Goal: Information Seeking & Learning: Check status

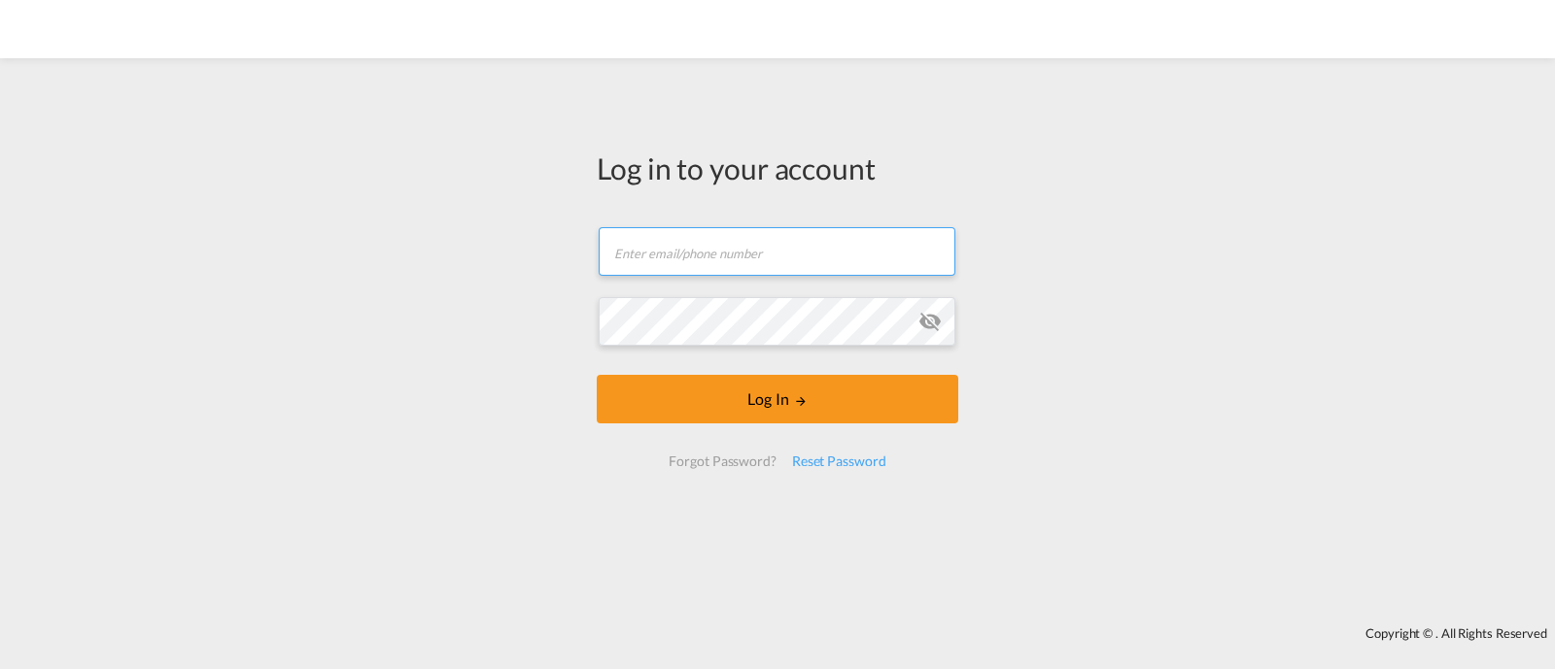
type input "[EMAIL_ADDRESS][DOMAIN_NAME]"
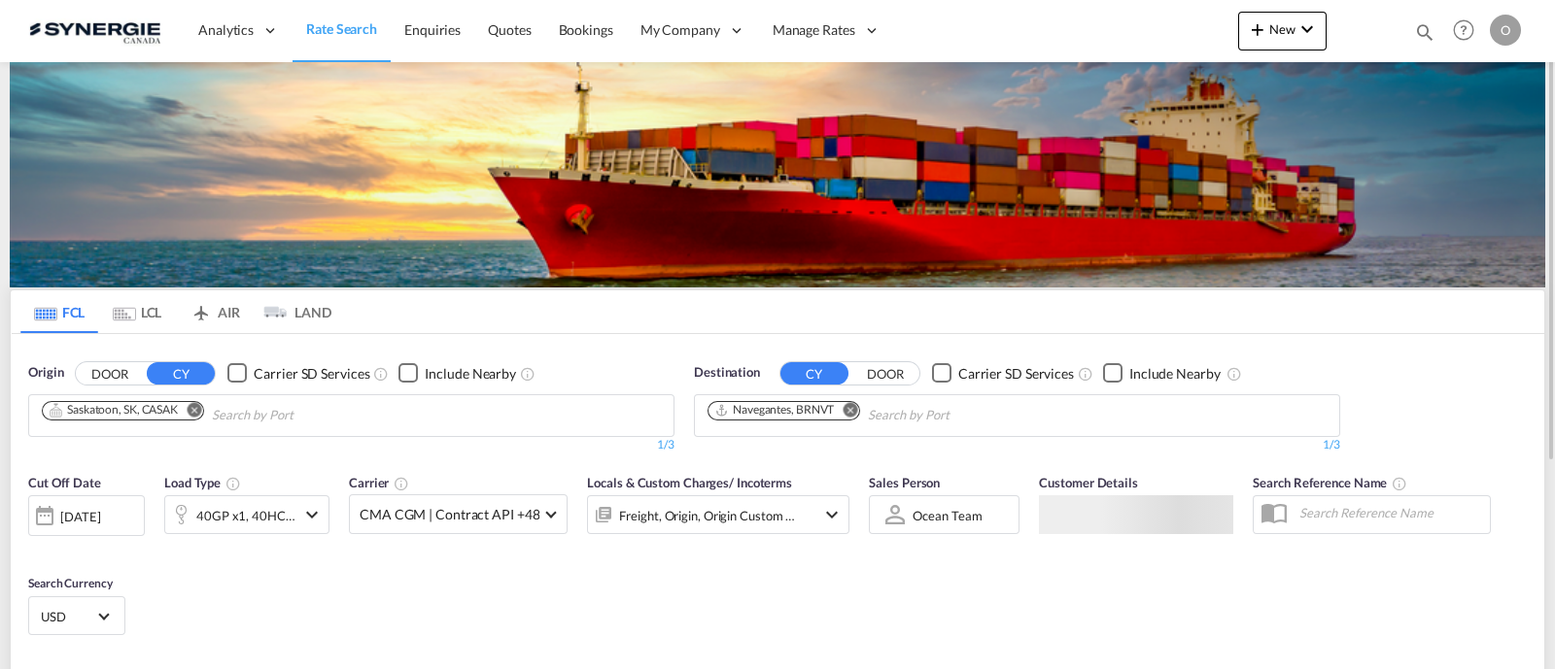
click at [1417, 29] on md-icon "icon-magnify" at bounding box center [1424, 31] width 21 height 21
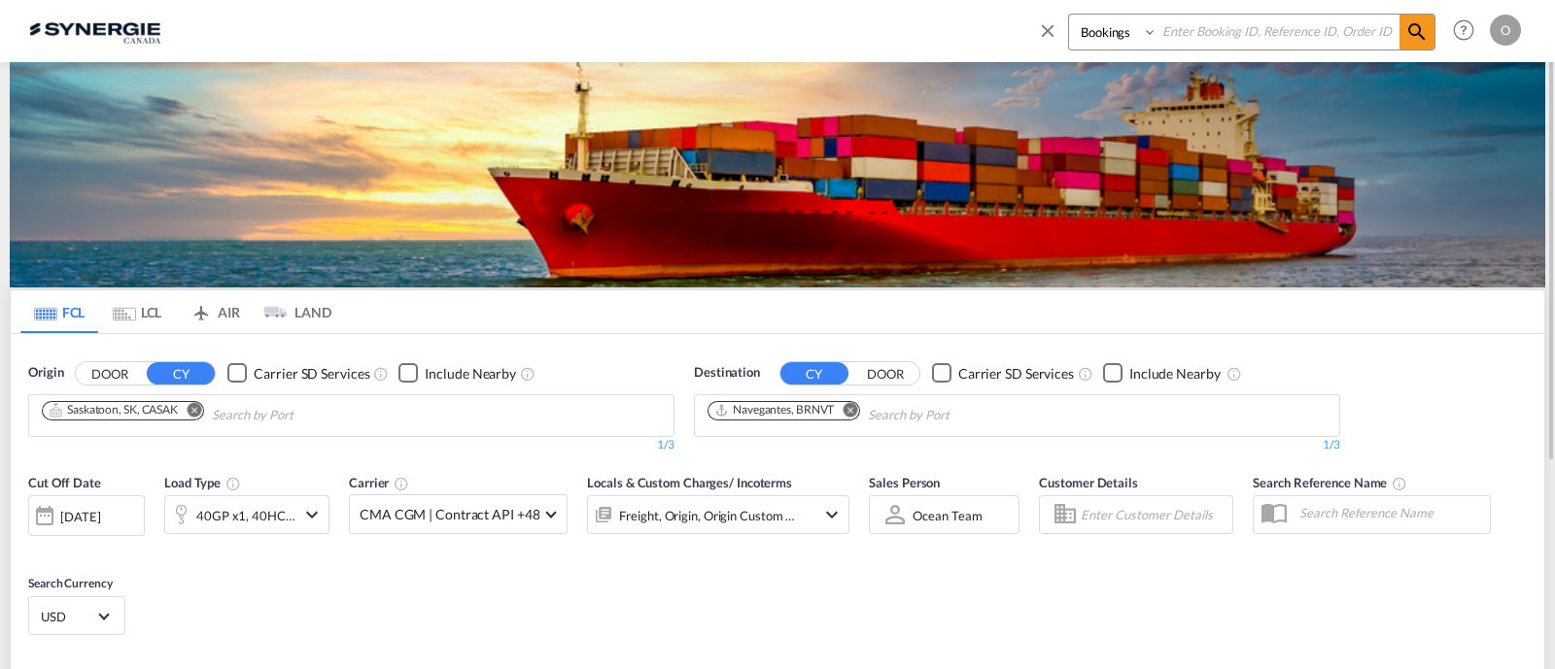
click at [1135, 39] on select "Bookings Quotes Enquiries" at bounding box center [1115, 32] width 92 height 35
select select "Quotes"
click at [1069, 15] on select "Bookings Quotes Enquiries" at bounding box center [1115, 32] width 92 height 35
click at [1216, 52] on div "Bookings Quotes Enquiries" at bounding box center [1236, 37] width 398 height 47
click at [1216, 41] on input at bounding box center [1278, 32] width 242 height 34
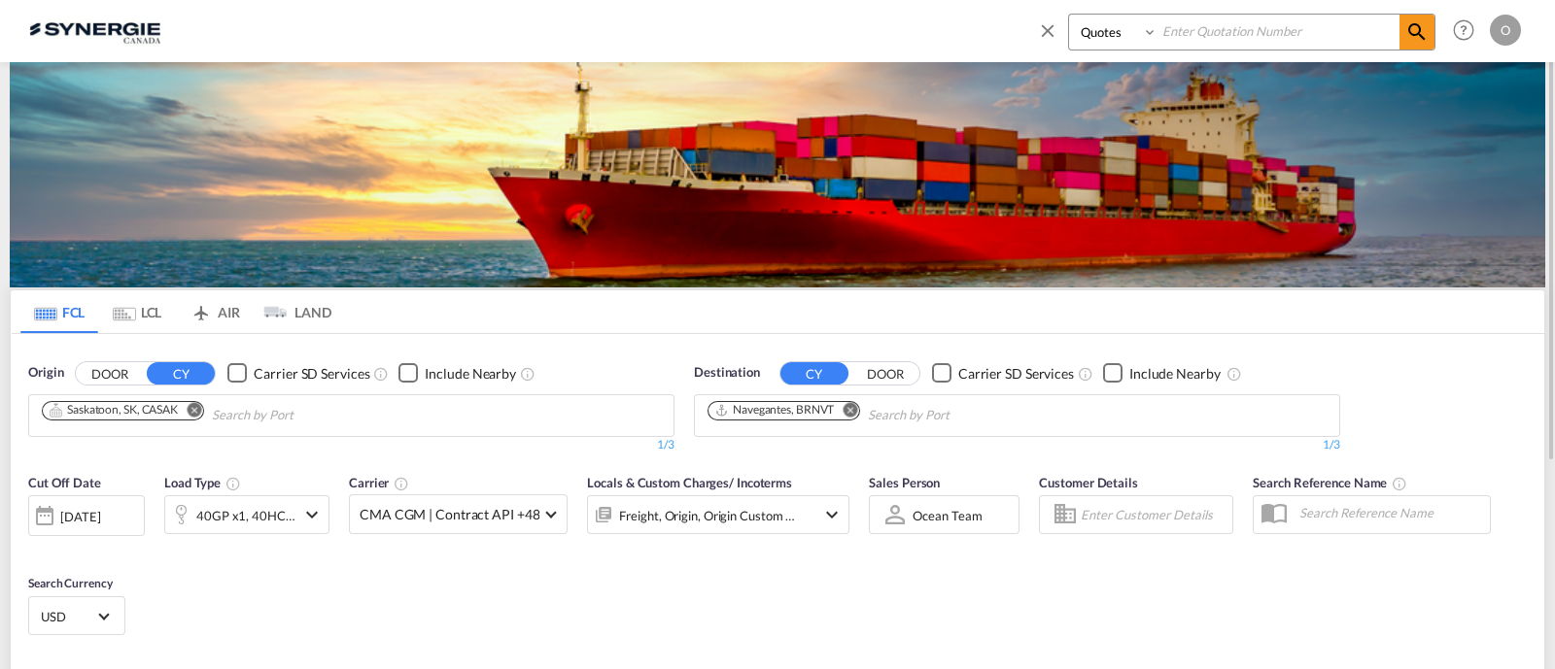
paste input "SYC000014711"
type input "SYC000014711"
click at [1405, 41] on md-icon "icon-magnify" at bounding box center [1416, 31] width 23 height 23
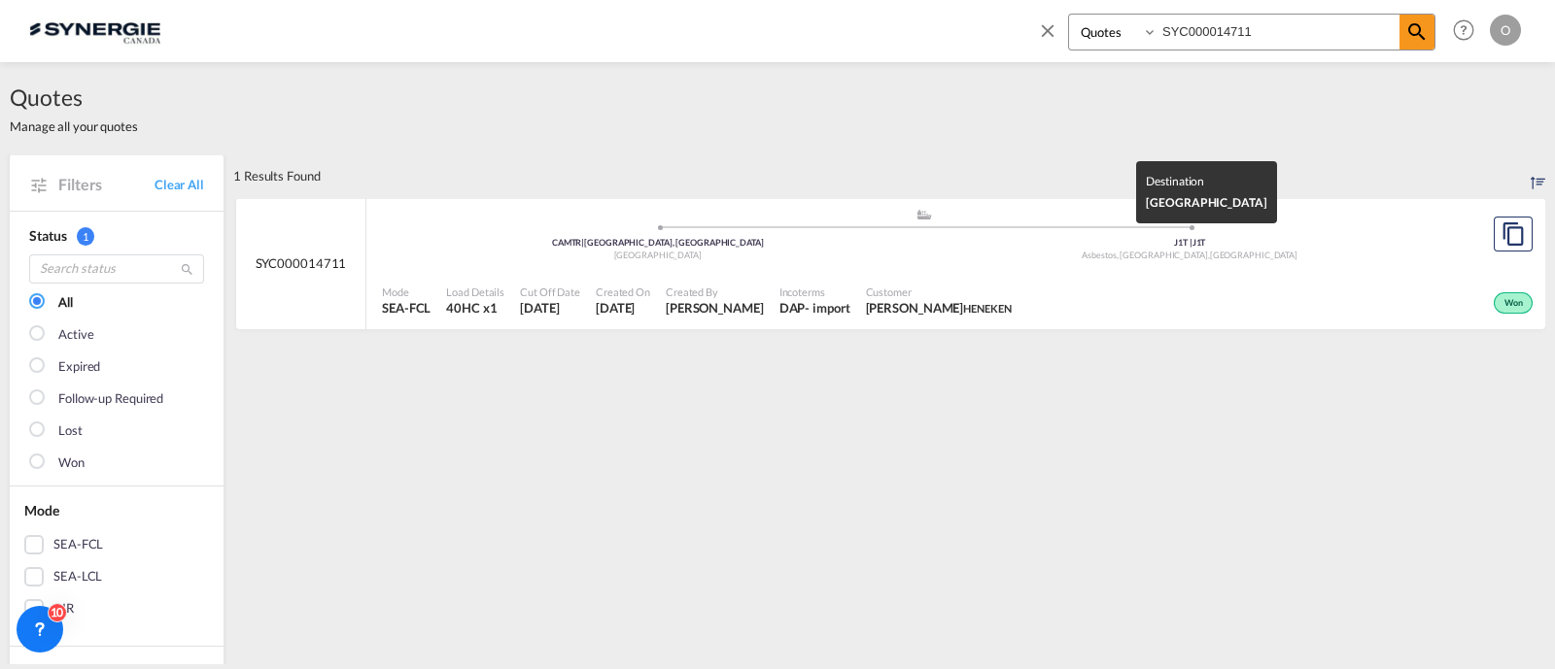
click at [930, 238] on div "J1T | J1T" at bounding box center [1190, 243] width 532 height 13
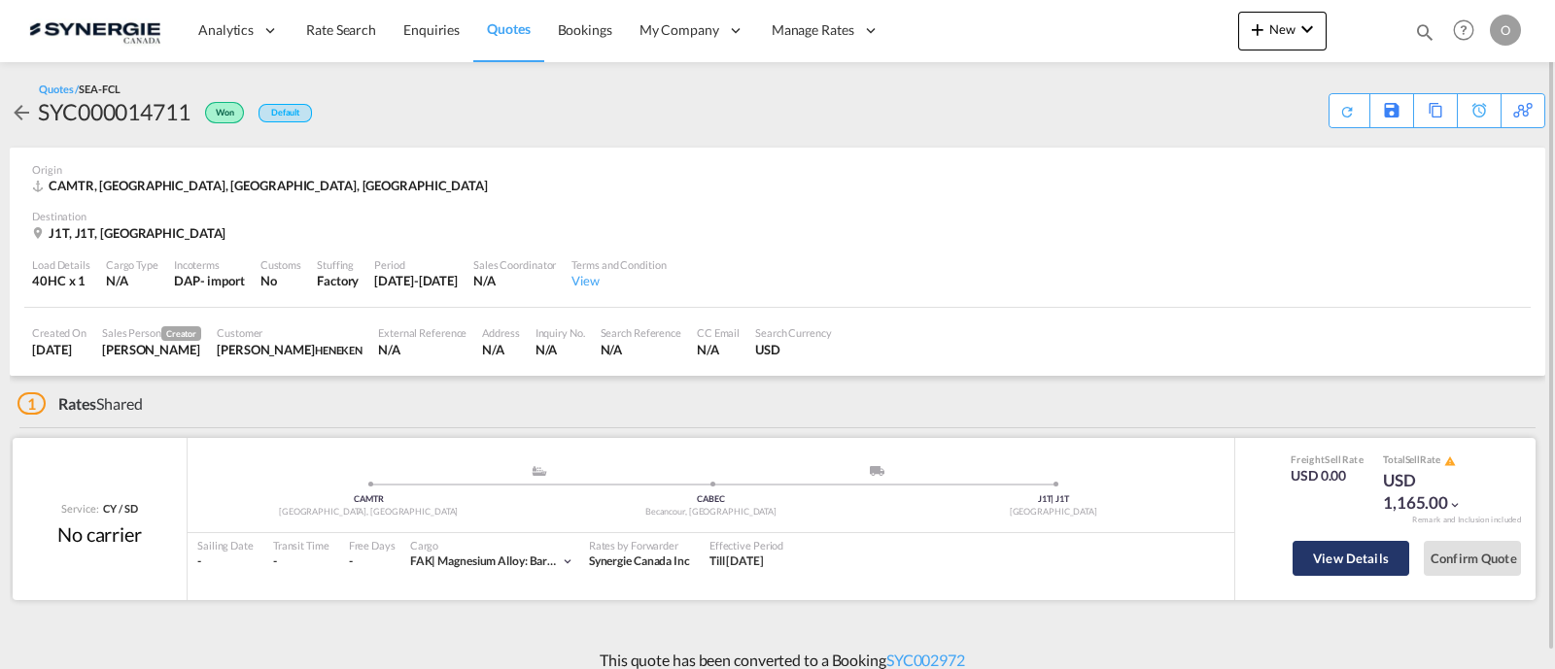
click at [1321, 555] on button "View Details" at bounding box center [1350, 558] width 117 height 35
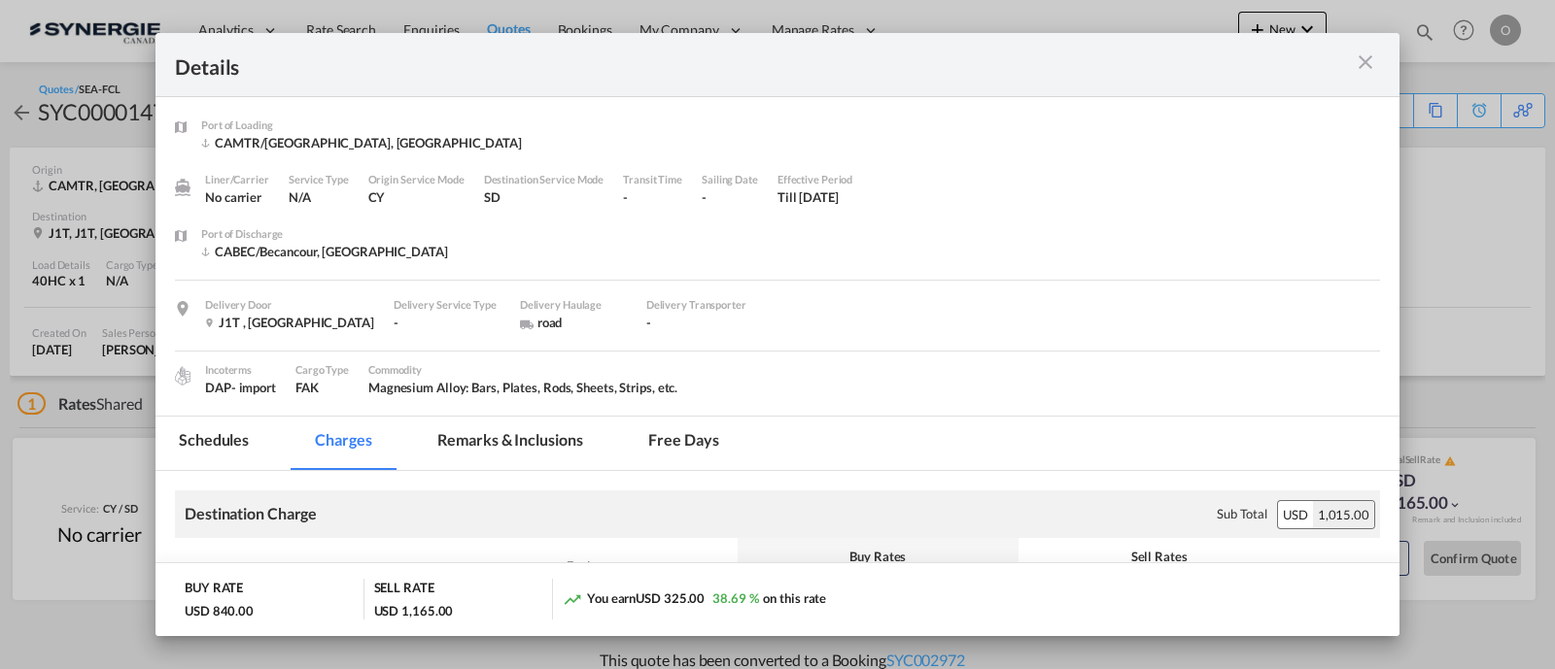
click at [539, 431] on md-tab-item "Remarks & Inclusions" at bounding box center [509, 443] width 191 height 53
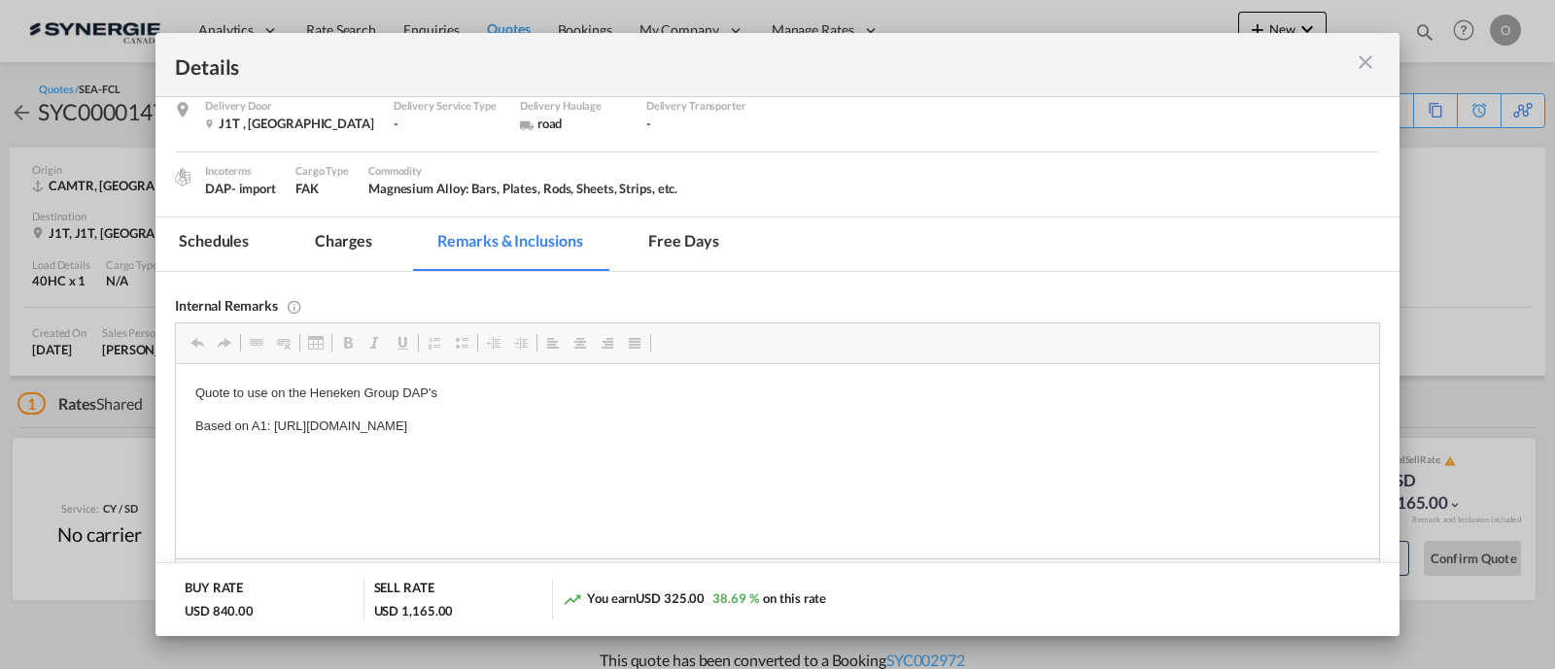
scroll to position [202, 0]
drag, startPoint x: 792, startPoint y: 428, endPoint x: 770, endPoint y: 428, distance: 22.3
drag, startPoint x: 787, startPoint y: 425, endPoint x: 276, endPoint y: 414, distance: 511.2
click at [276, 414] on p "Based on A1: https://app.frontapp.com/open/cnv_poeo973?key=AU1eJqi3wtJpQnNSbvhv…" at bounding box center [777, 424] width 1164 height 20
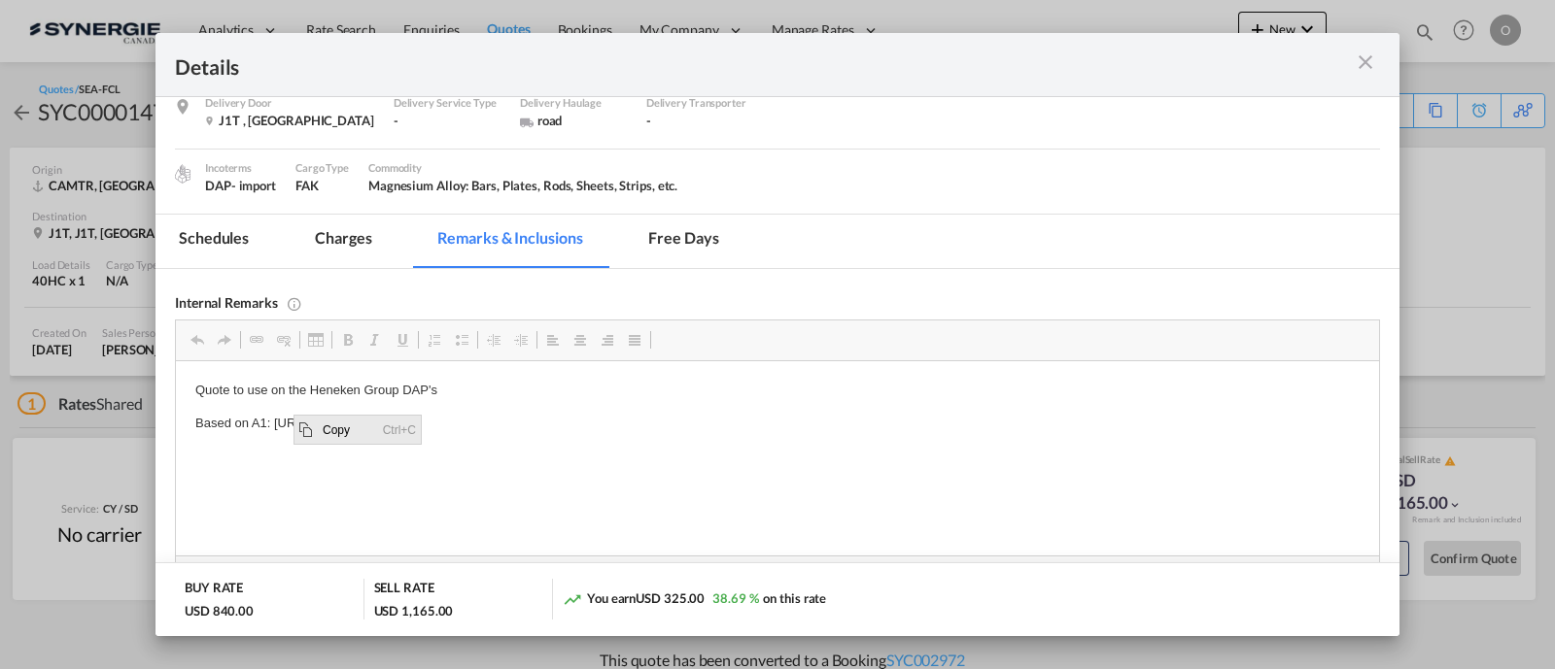
click at [317, 420] on span "Copy" at bounding box center [347, 429] width 60 height 28
copy p "https://app.frontapp.com/open/cnv_poeo973?key=AU1eJqi3wtJpQnNSbvhvE0XQlOQofbhO"
drag, startPoint x: 1360, startPoint y: 65, endPoint x: 1364, endPoint y: 92, distance: 27.5
click at [1360, 62] on md-icon "icon-close m-3 fg-AAA8AD cursor" at bounding box center [1365, 62] width 23 height 23
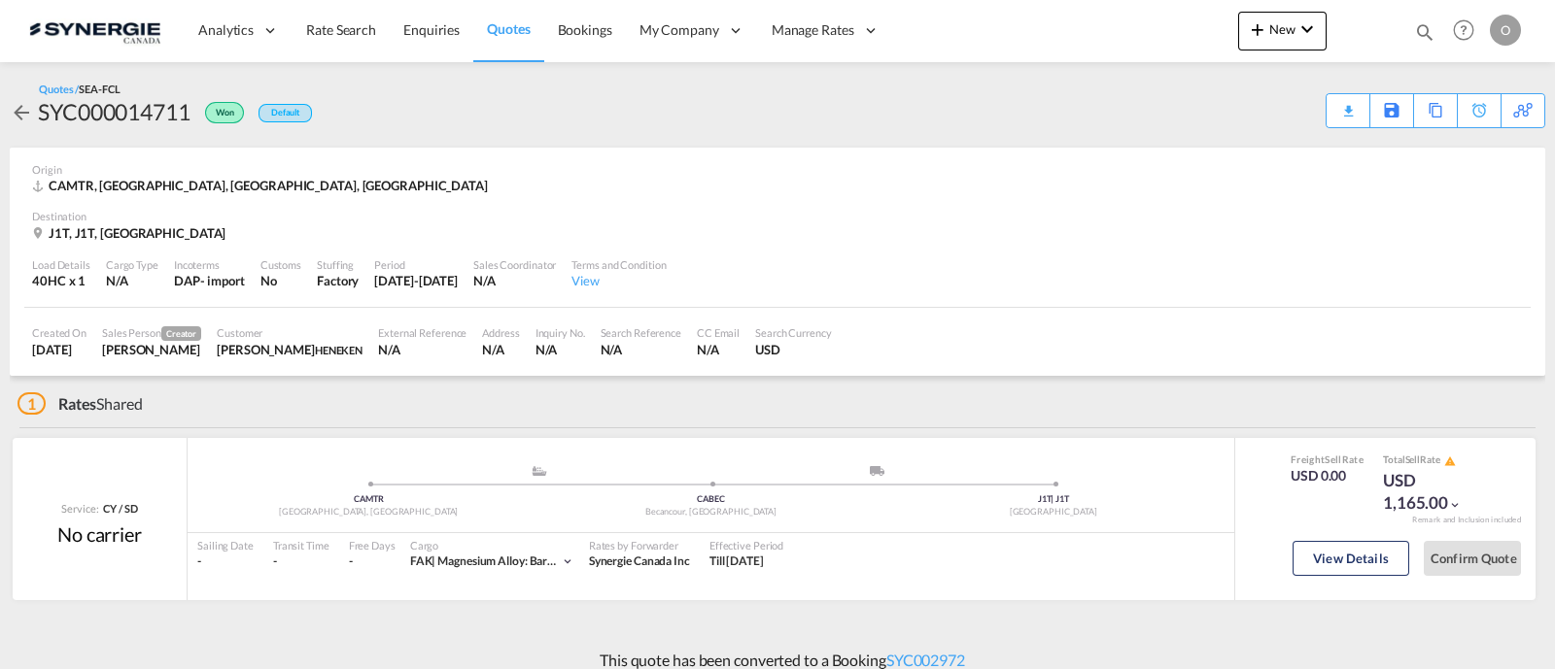
scroll to position [146, 0]
click at [1346, 112] on div "Download Quote" at bounding box center [1309, 109] width 99 height 31
click at [1428, 28] on md-icon "icon-magnify" at bounding box center [1424, 31] width 21 height 21
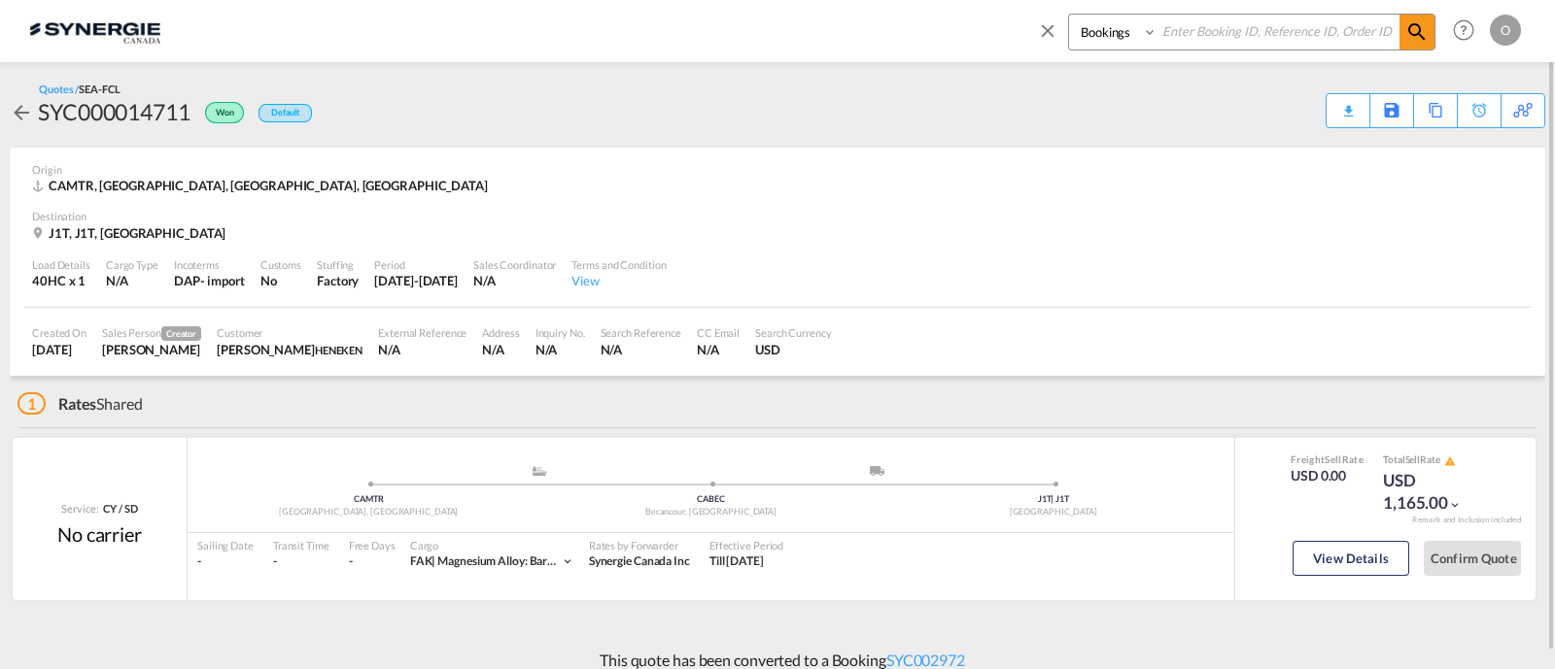
drag, startPoint x: 1102, startPoint y: 36, endPoint x: 1107, endPoint y: 45, distance: 10.0
click at [1102, 36] on select "Bookings Quotes Enquiries" at bounding box center [1115, 32] width 92 height 35
select select "Quotes"
click at [1069, 15] on select "Bookings Quotes Enquiries" at bounding box center [1115, 32] width 92 height 35
click at [1268, 41] on input at bounding box center [1278, 32] width 242 height 34
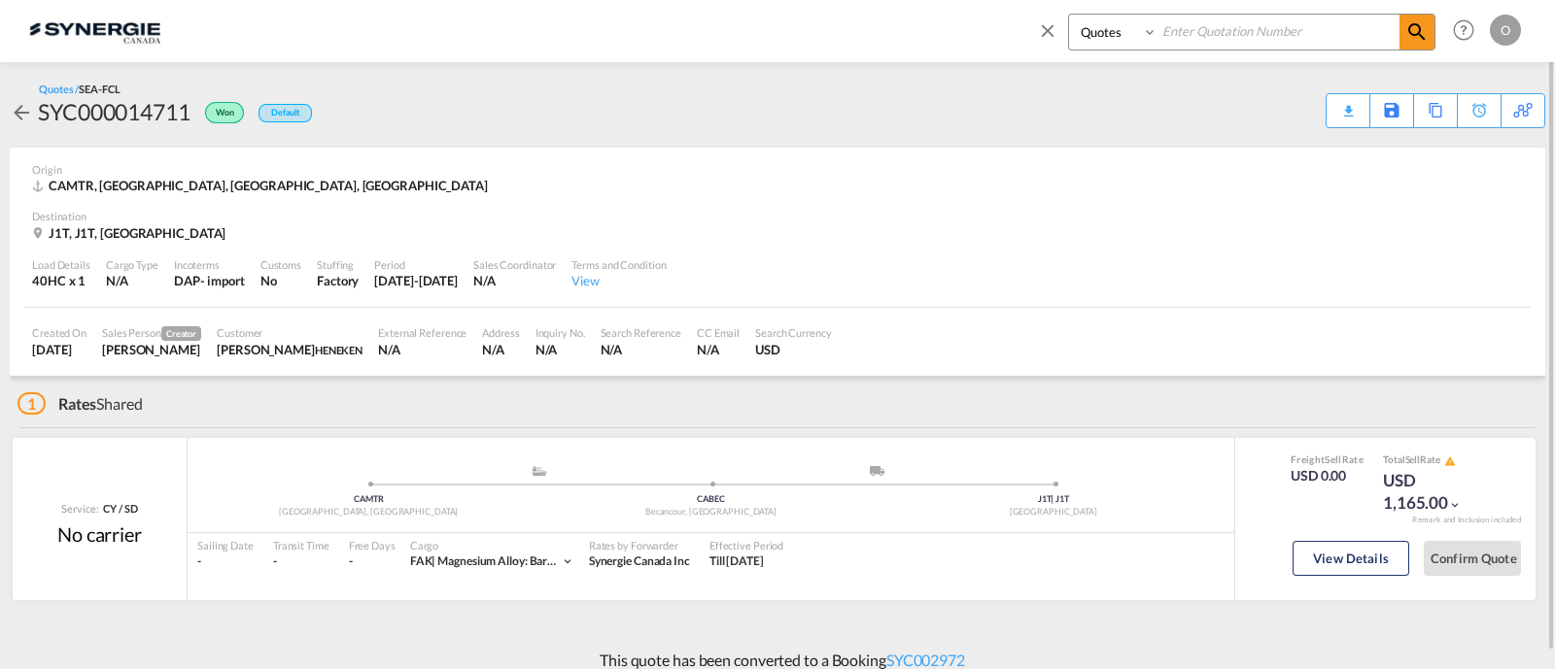
paste input "SYC000012853"
type input "SYC000012853"
click at [1422, 38] on md-icon "icon-magnify" at bounding box center [1416, 31] width 23 height 23
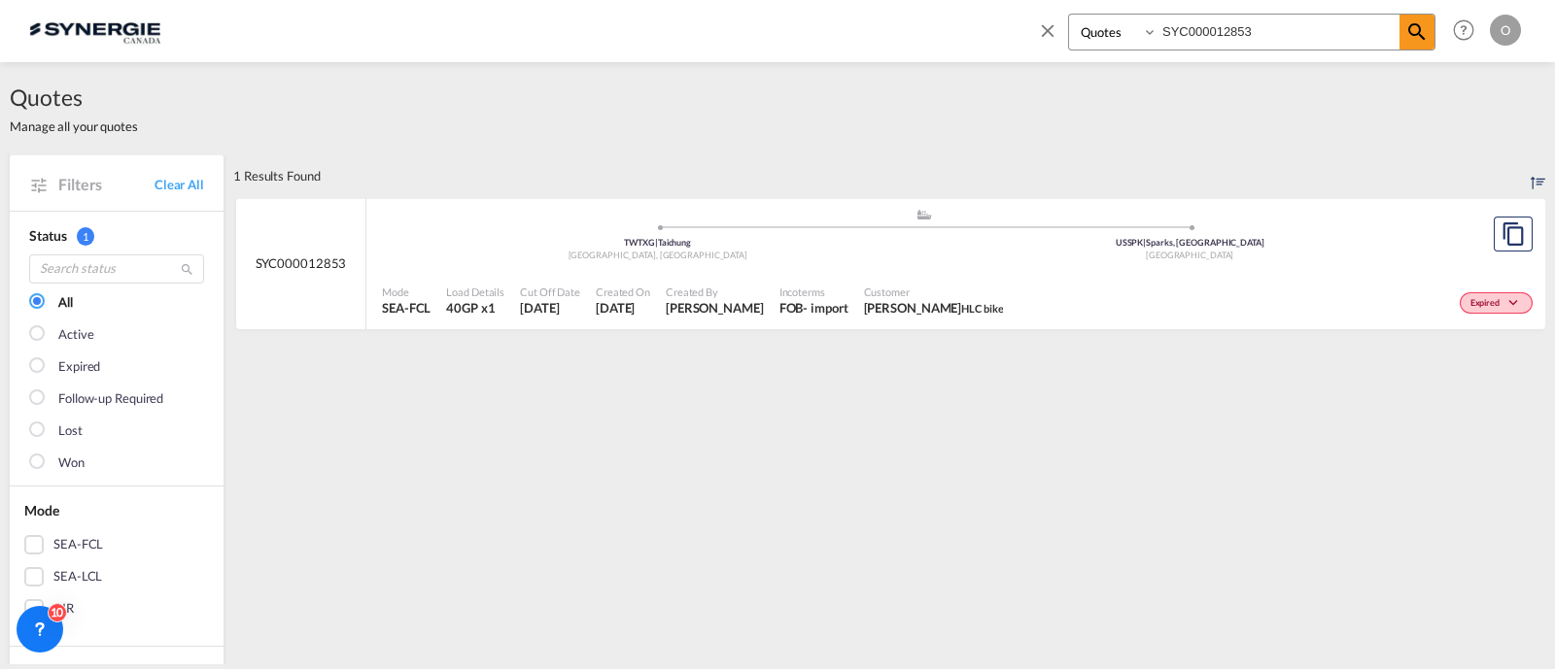
click at [943, 272] on div "Mode SEA-FCL Load Details 40GP x1 Cut Off Date 2 Jul 2025 Created On 2 Jul 2025…" at bounding box center [955, 301] width 1179 height 58
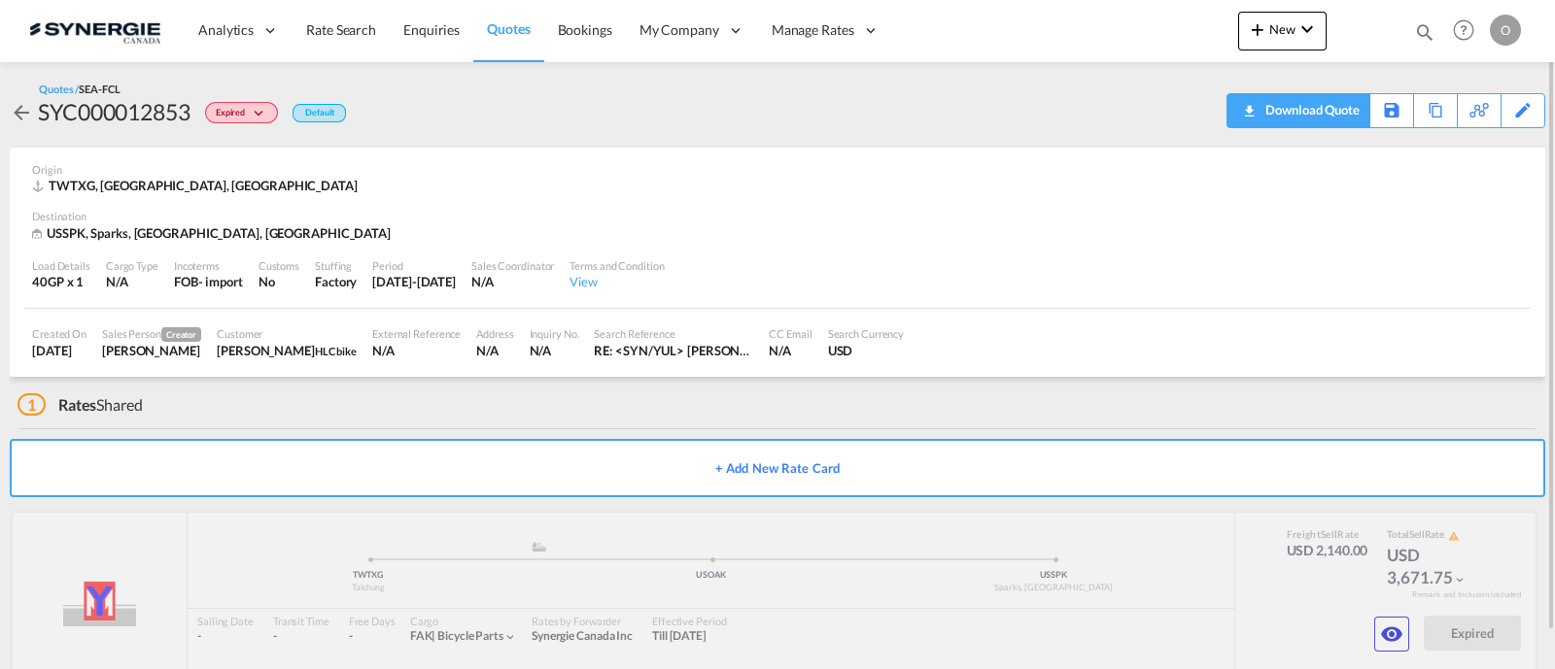
click at [1330, 114] on div "Download Quote" at bounding box center [1309, 109] width 99 height 31
